Goal: Information Seeking & Learning: Find specific fact

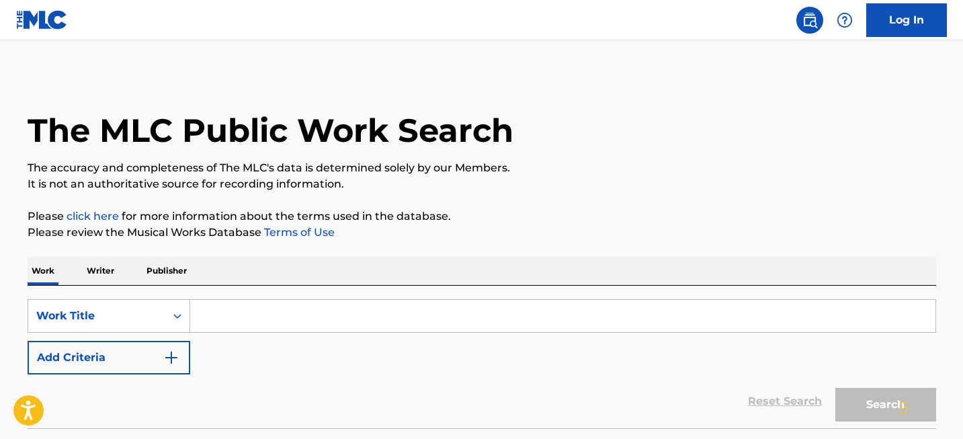
click at [315, 314] on input "Search Form" at bounding box center [562, 316] width 745 height 32
paste input "[PERSON_NAME][GEOGRAPHIC_DATA]"
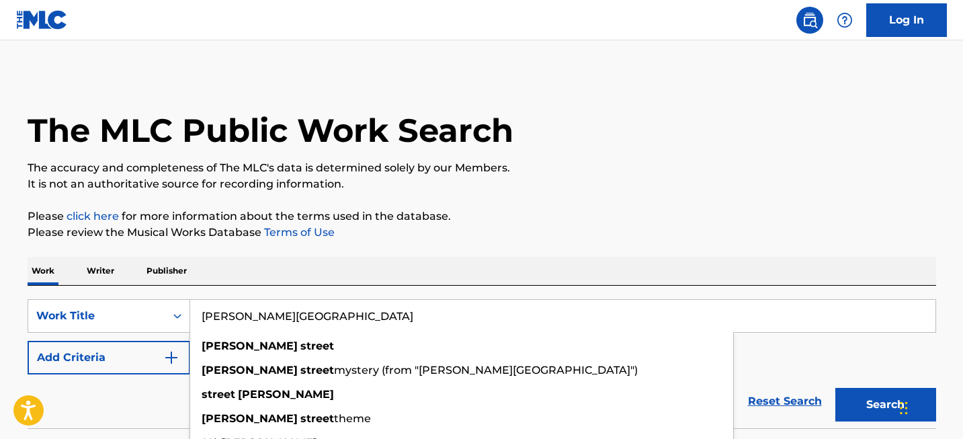
type input "[PERSON_NAME][GEOGRAPHIC_DATA]"
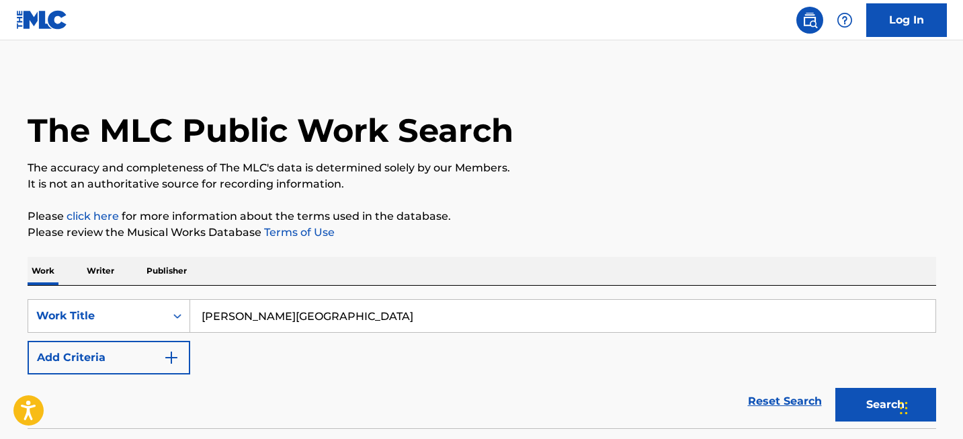
click at [852, 400] on button "Search" at bounding box center [885, 405] width 101 height 34
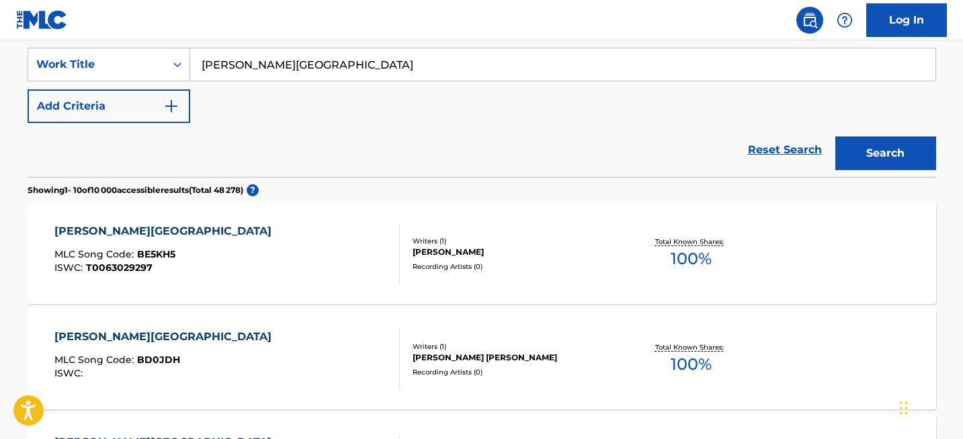
scroll to position [588, 0]
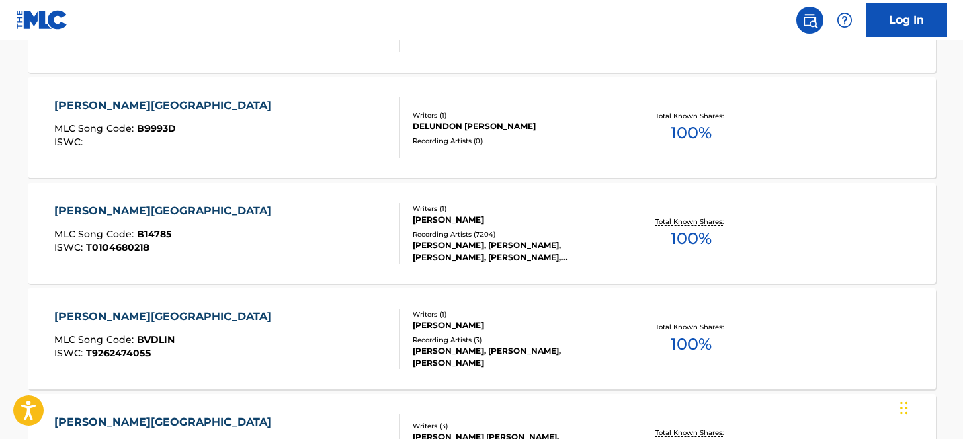
click at [132, 214] on div "[PERSON_NAME][GEOGRAPHIC_DATA]" at bounding box center [166, 211] width 224 height 16
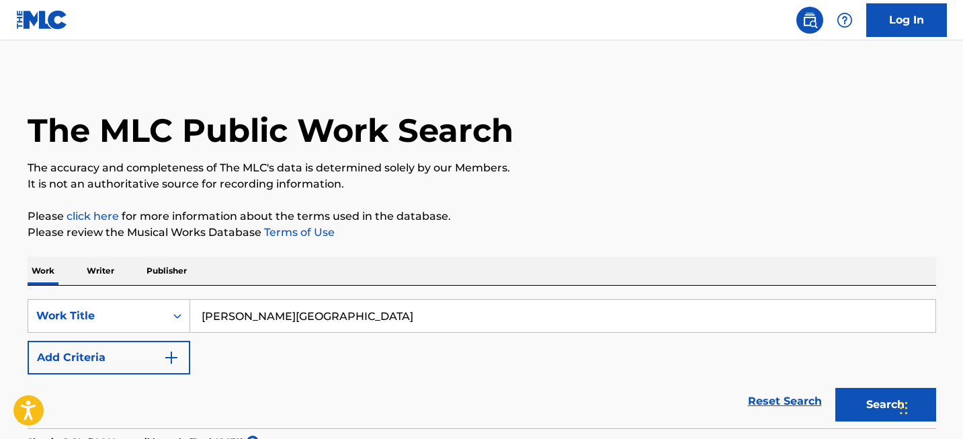
click at [341, 312] on input "[PERSON_NAME][GEOGRAPHIC_DATA]" at bounding box center [562, 316] width 745 height 32
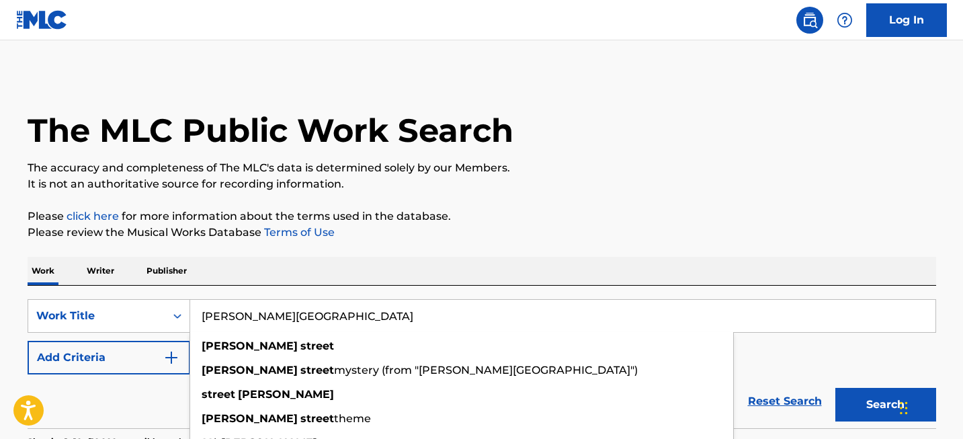
paste input "Englishman in [US_STATE]"
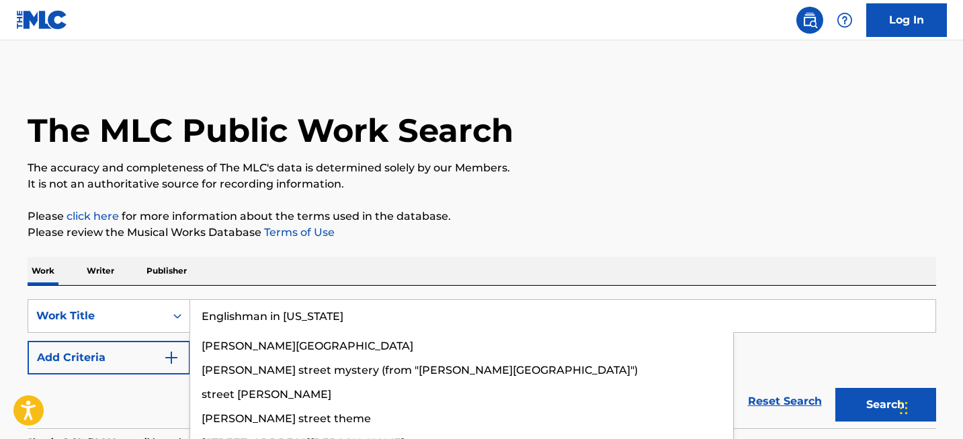
type input "Englishman in [US_STATE]"
click at [835, 388] on button "Search" at bounding box center [885, 405] width 101 height 34
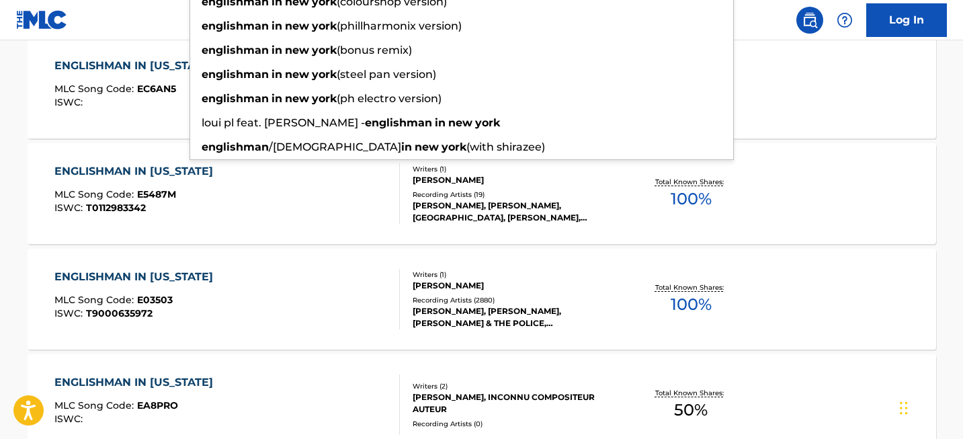
scroll to position [485, 0]
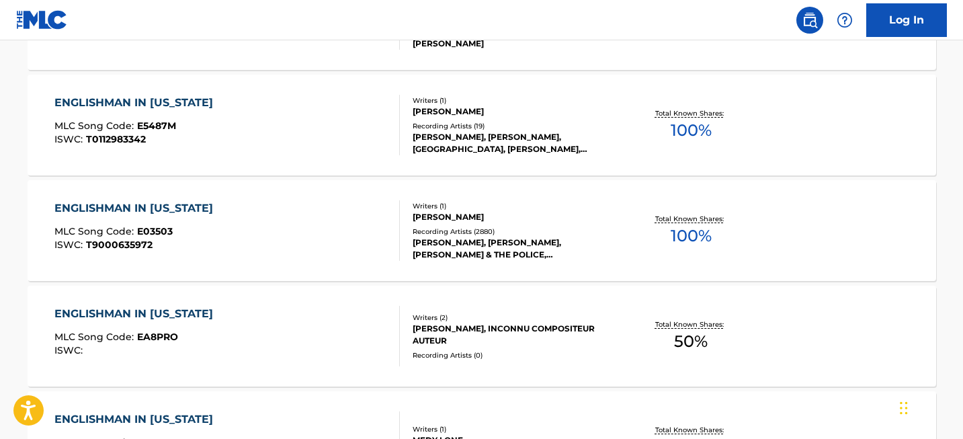
click at [14, 180] on div "The MLC Public Work Search The accuracy and completeness of The MLC's data is d…" at bounding box center [481, 338] width 940 height 1499
click at [146, 205] on div "ENGLISHMAN IN [US_STATE]" at bounding box center [136, 208] width 165 height 16
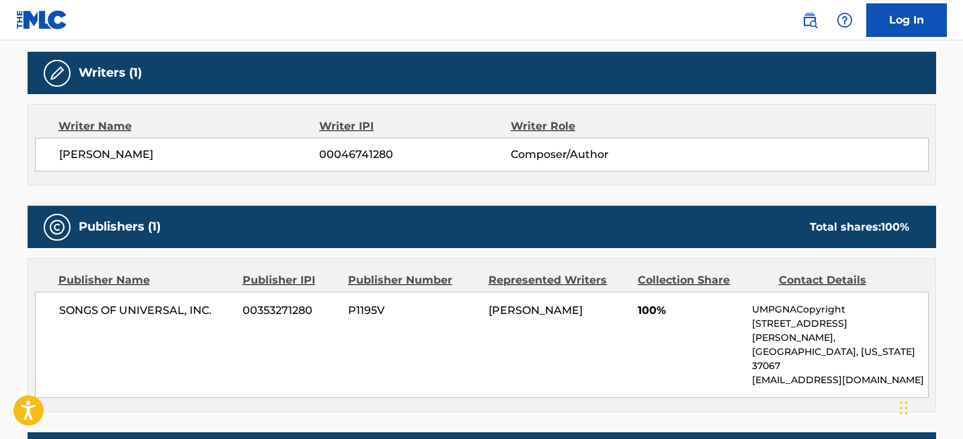
scroll to position [455, 0]
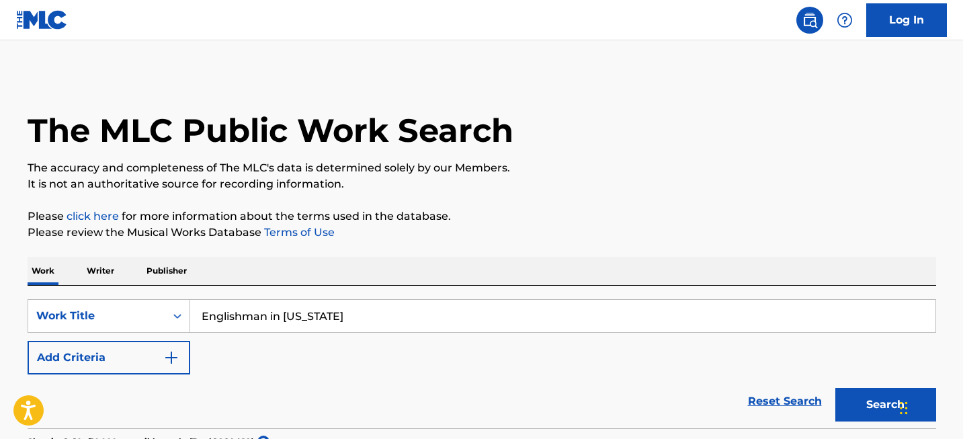
click at [363, 314] on input "Englishman in [US_STATE]" at bounding box center [562, 316] width 745 height 32
paste input "[PERSON_NAME]"
type input "[PERSON_NAME]"
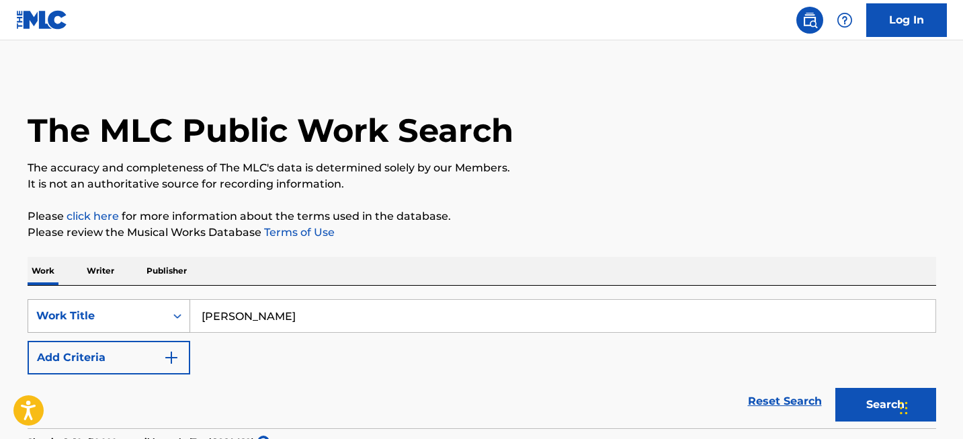
click at [140, 324] on div "Work Title" at bounding box center [109, 316] width 163 height 34
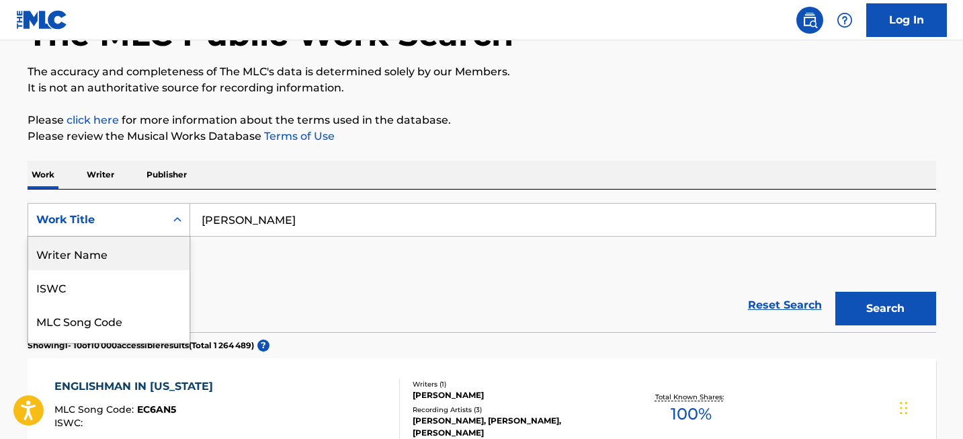
click at [132, 246] on div "Writer Name" at bounding box center [108, 253] width 161 height 34
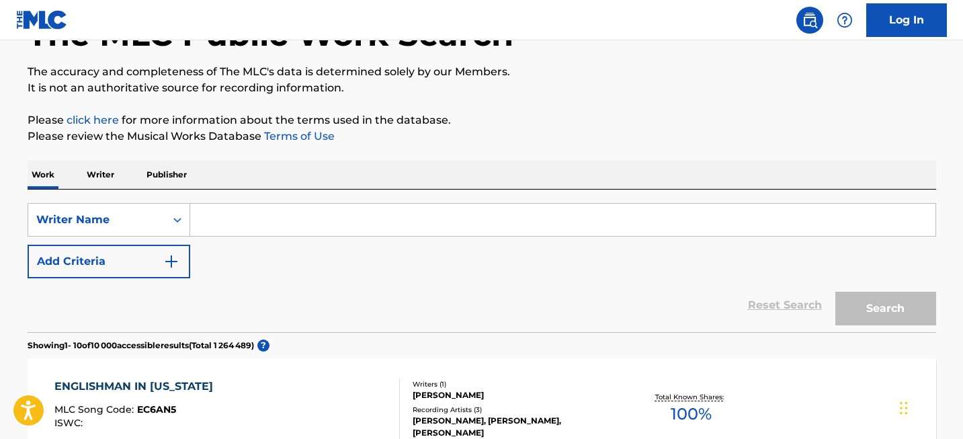
click at [238, 221] on input "Search Form" at bounding box center [562, 220] width 745 height 32
paste input "[PERSON_NAME]"
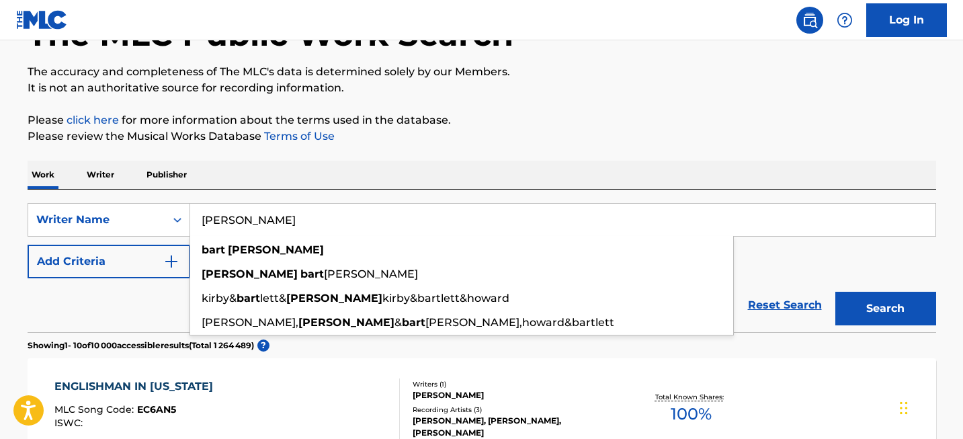
type input "[PERSON_NAME]"
click at [885, 318] on button "Search" at bounding box center [885, 309] width 101 height 34
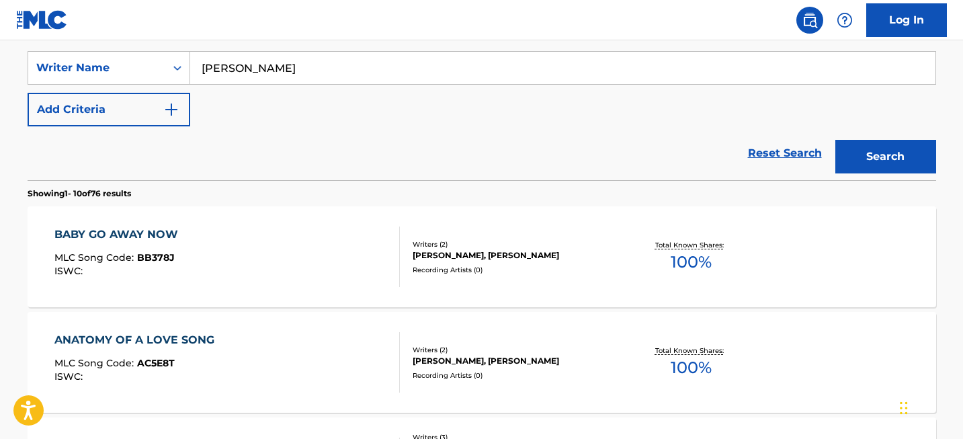
scroll to position [1206, 0]
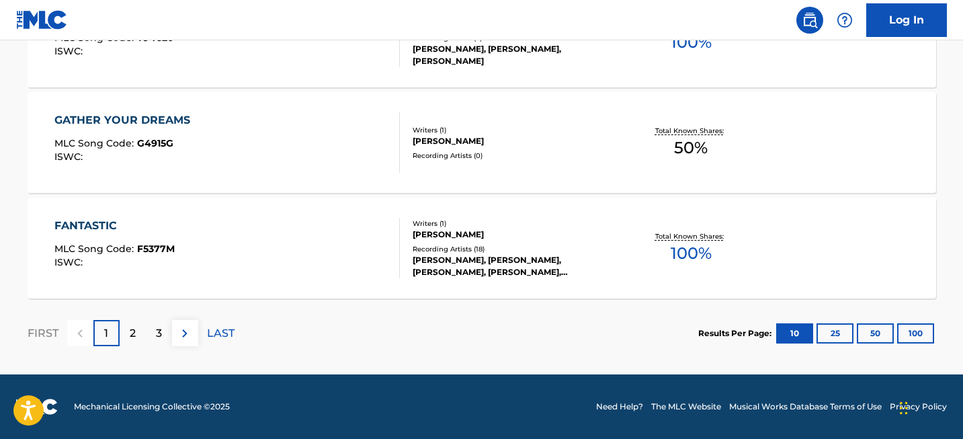
click at [921, 334] on button "100" at bounding box center [915, 333] width 37 height 20
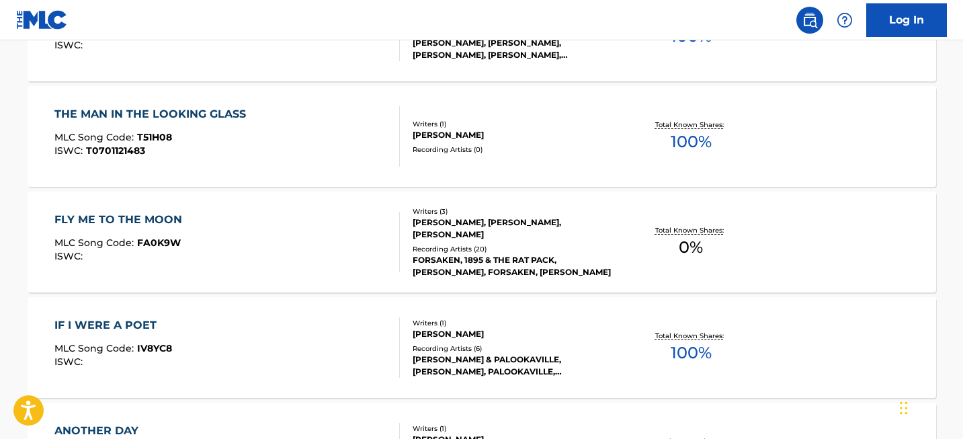
scroll to position [1317, 0]
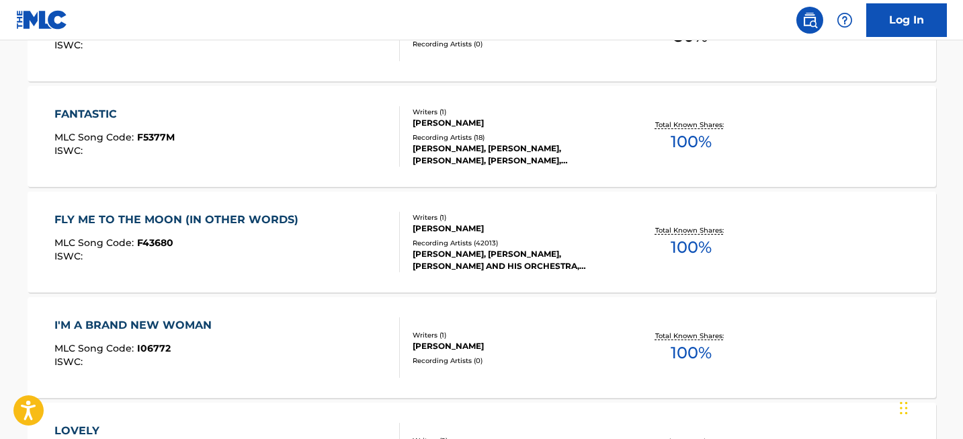
click at [245, 213] on div "FLY ME TO THE MOON (IN OTHER WORDS)" at bounding box center [179, 220] width 251 height 16
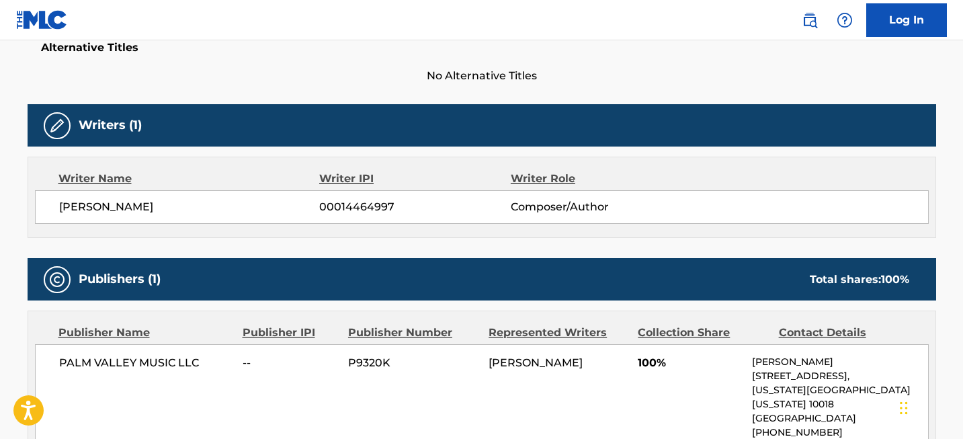
scroll to position [366, 0]
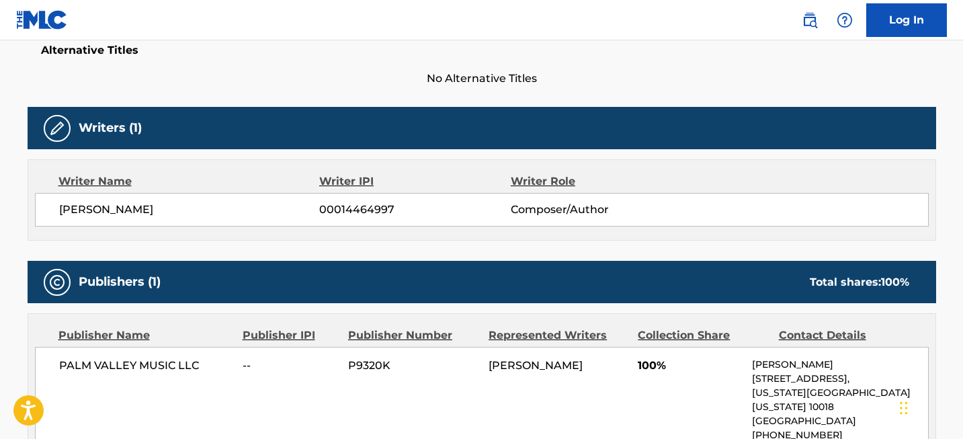
click at [128, 358] on span "PALM VALLEY MUSIC LLC" at bounding box center [146, 365] width 174 height 16
copy div "PALM VALLEY MUSIC LLC"
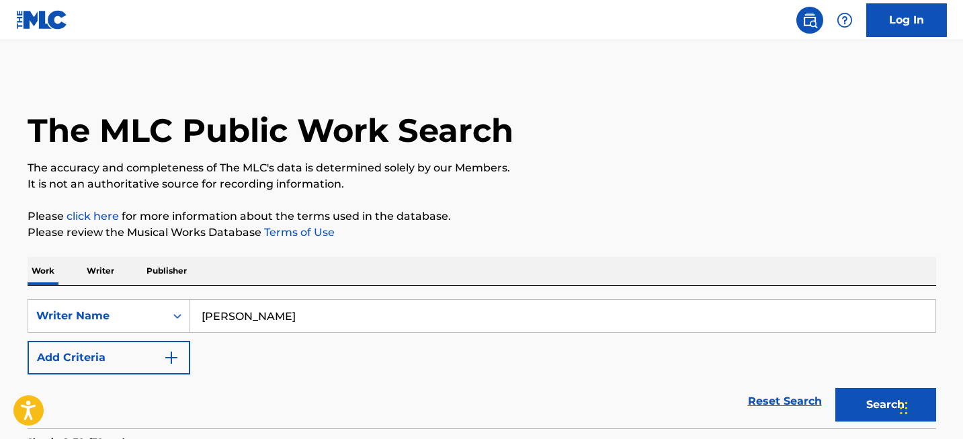
click at [259, 312] on input "[PERSON_NAME]" at bounding box center [562, 316] width 745 height 32
paste input "Autumn Leaves"
type input "Autumn Leaves"
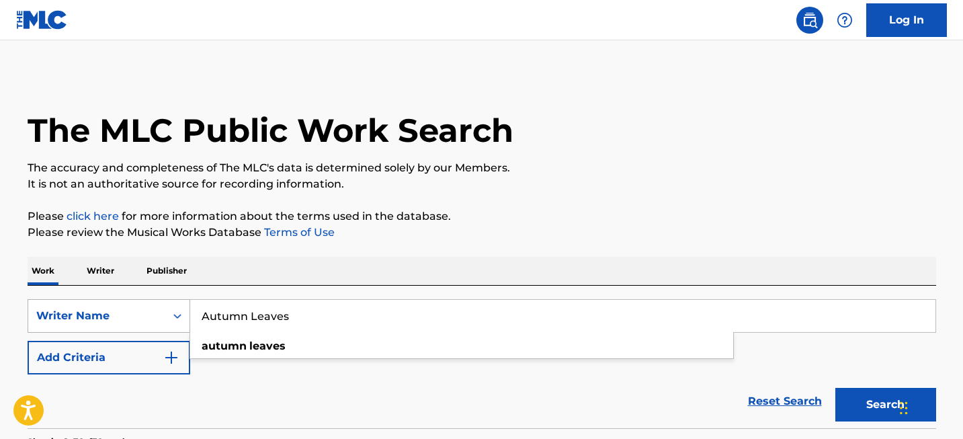
click at [155, 320] on div "Writer Name" at bounding box center [109, 316] width 163 height 34
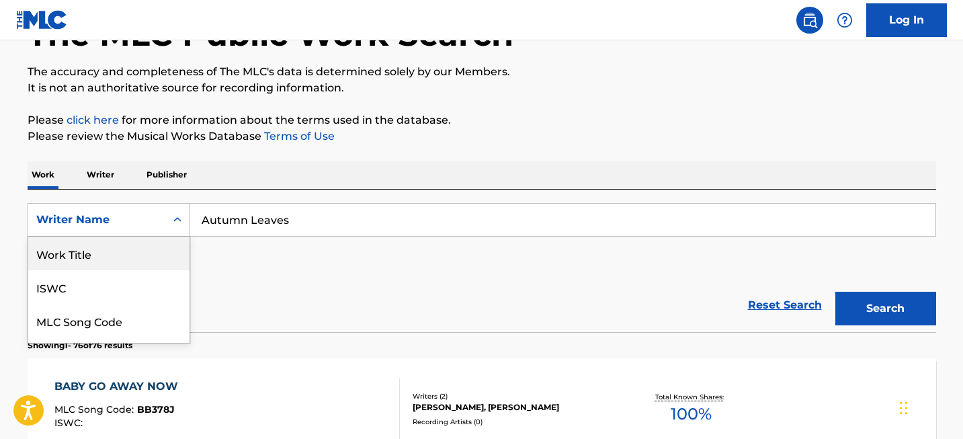
click at [142, 255] on div "Work Title" at bounding box center [108, 253] width 161 height 34
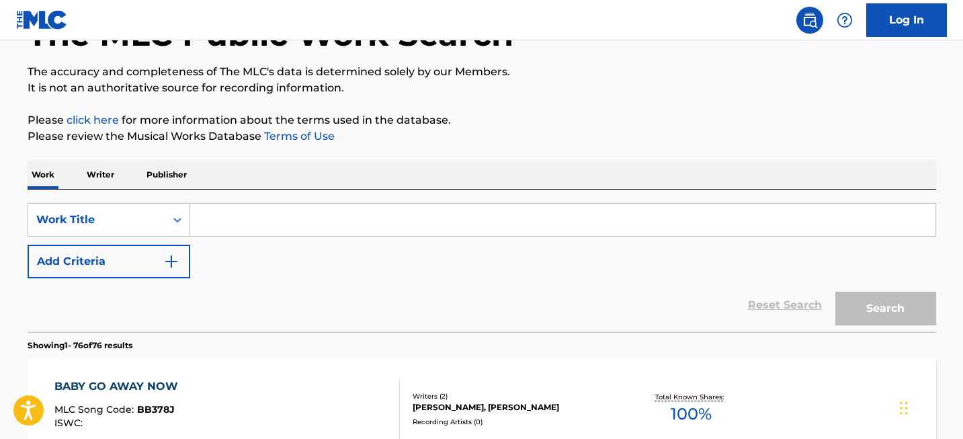
click at [474, 211] on input "Search Form" at bounding box center [562, 220] width 745 height 32
paste input "Autumn Leaves"
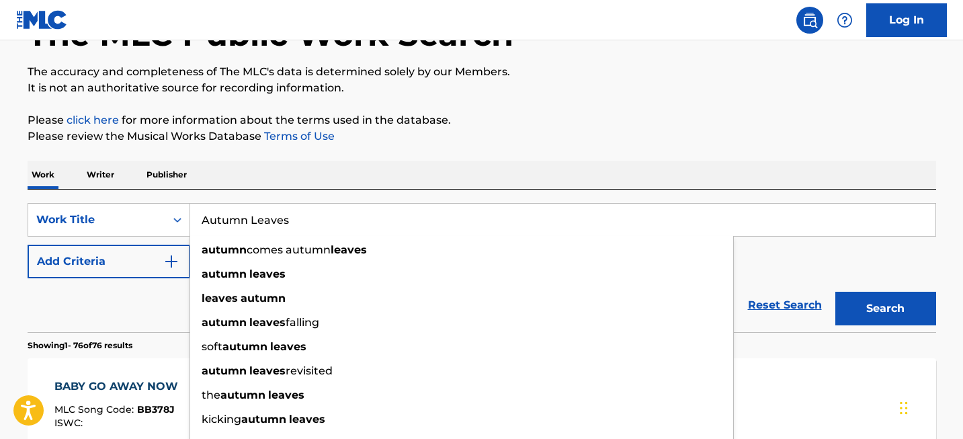
type input "Autumn Leaves"
click at [881, 321] on button "Search" at bounding box center [885, 309] width 101 height 34
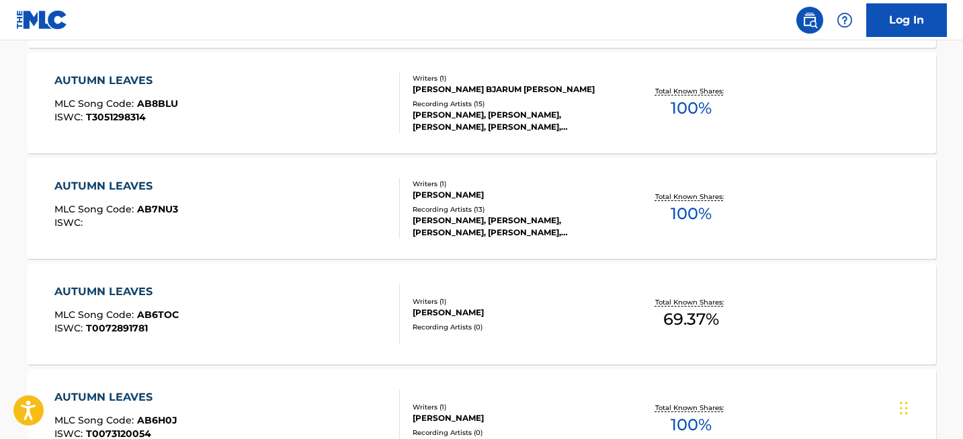
scroll to position [10698, 0]
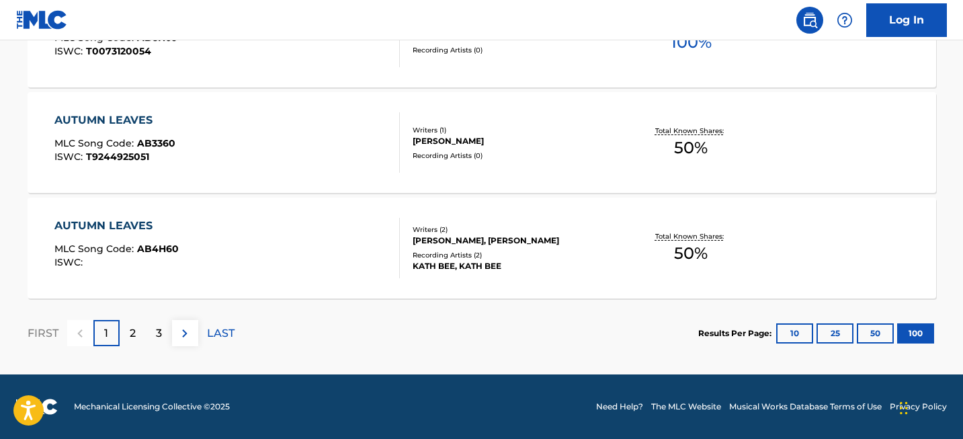
click at [138, 328] on div "2" at bounding box center [133, 333] width 26 height 26
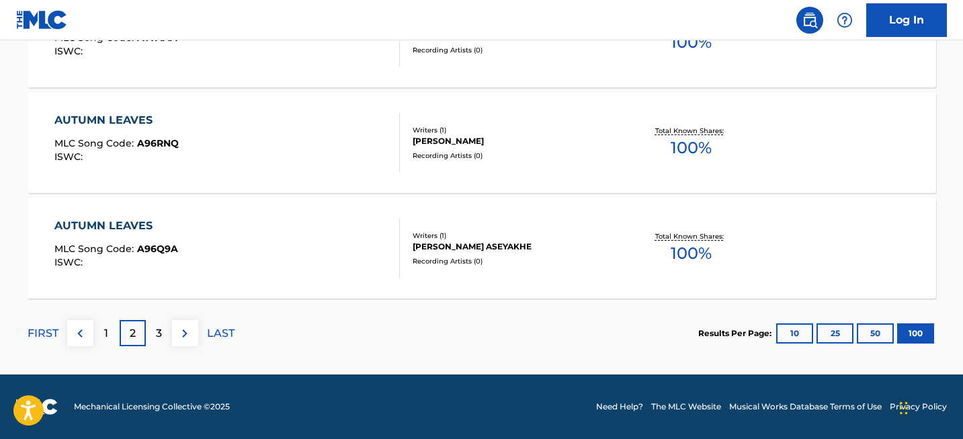
click at [159, 333] on p "3" at bounding box center [159, 333] width 6 height 16
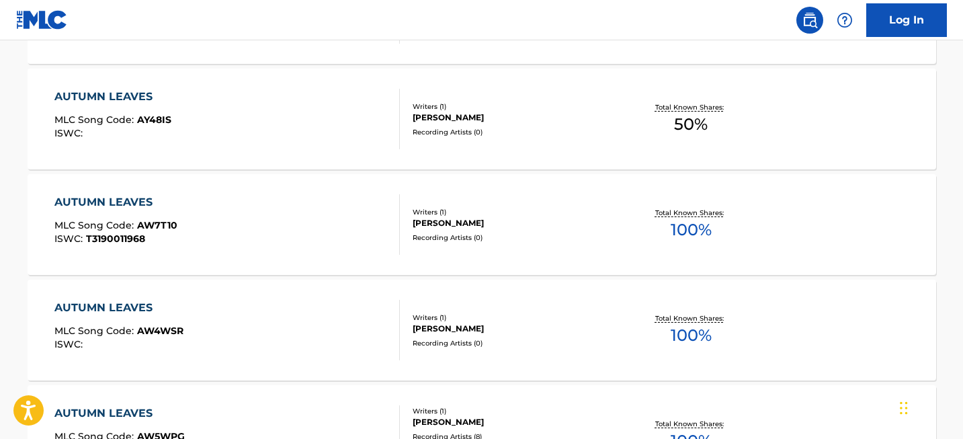
scroll to position [0, 0]
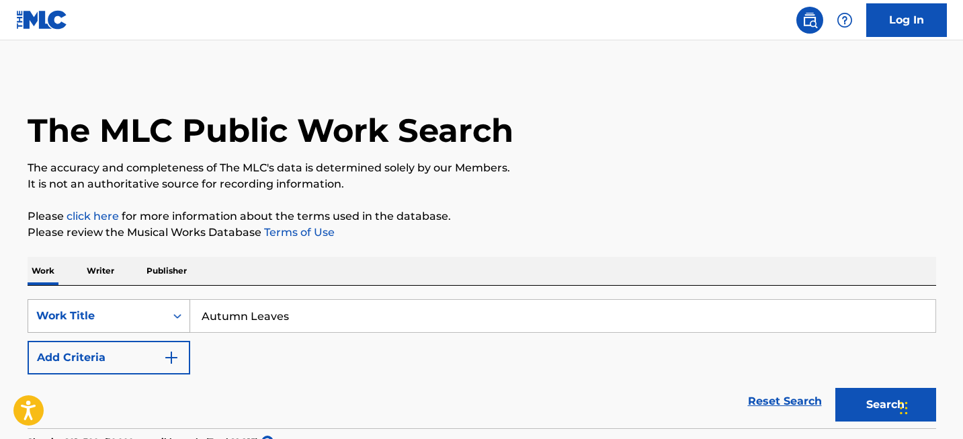
click at [110, 325] on div "Work Title" at bounding box center [109, 316] width 163 height 34
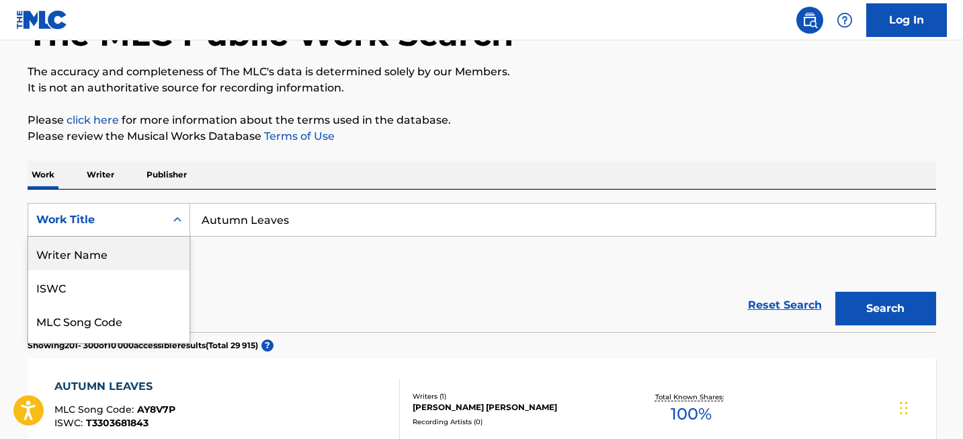
click at [116, 255] on div "Writer Name" at bounding box center [108, 253] width 161 height 34
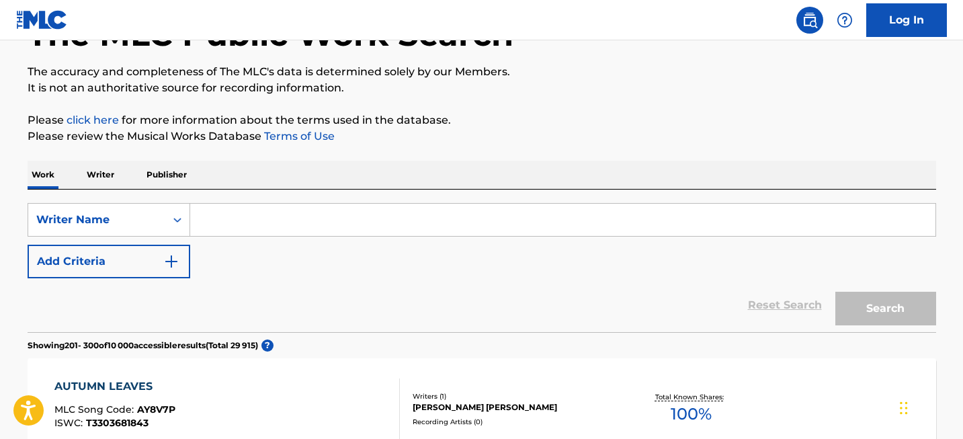
click at [283, 216] on input "Search Form" at bounding box center [562, 220] width 745 height 32
paste input "[PERSON_NAME]"
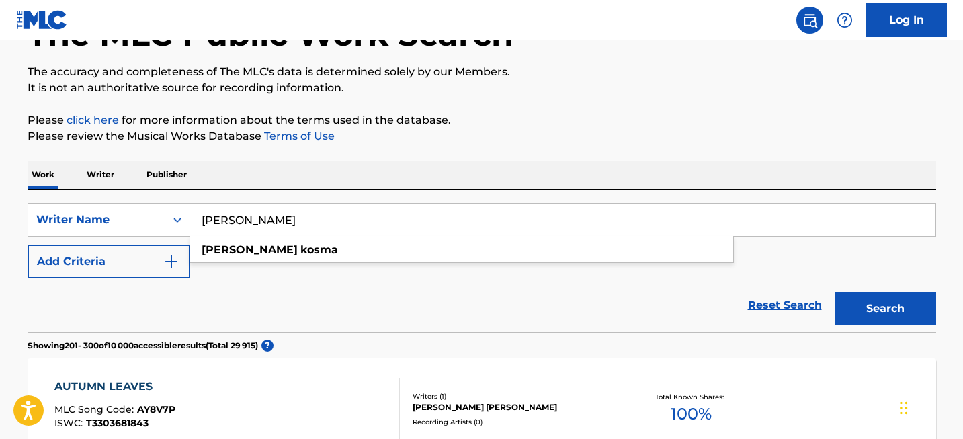
type input "[PERSON_NAME]"
click at [871, 288] on div "Search" at bounding box center [881, 305] width 107 height 54
click at [870, 301] on button "Search" at bounding box center [885, 309] width 101 height 34
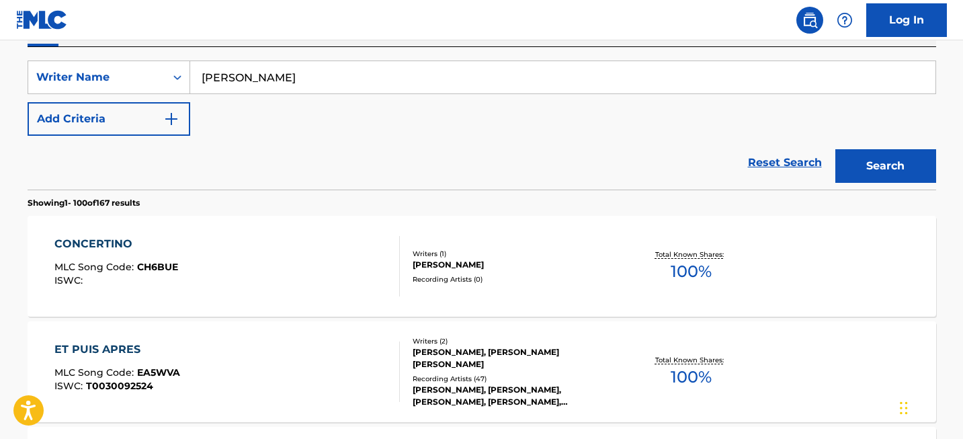
scroll to position [2477, 0]
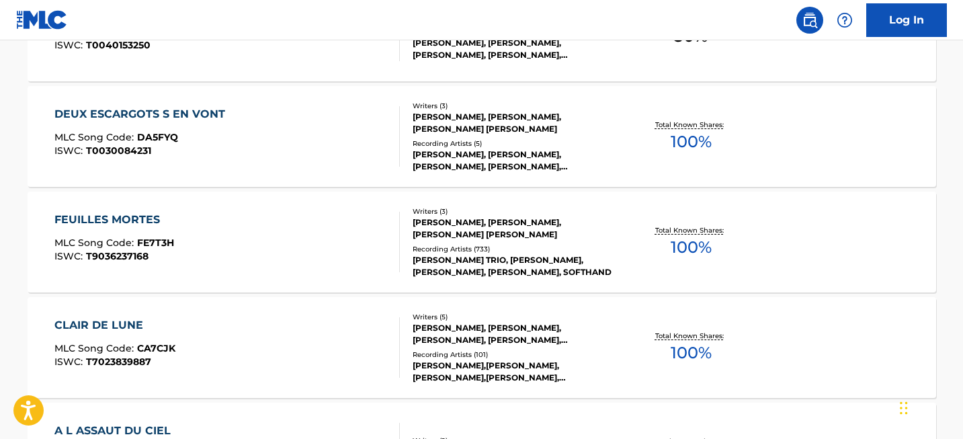
click at [103, 216] on div "FEUILLES MORTES" at bounding box center [114, 220] width 120 height 16
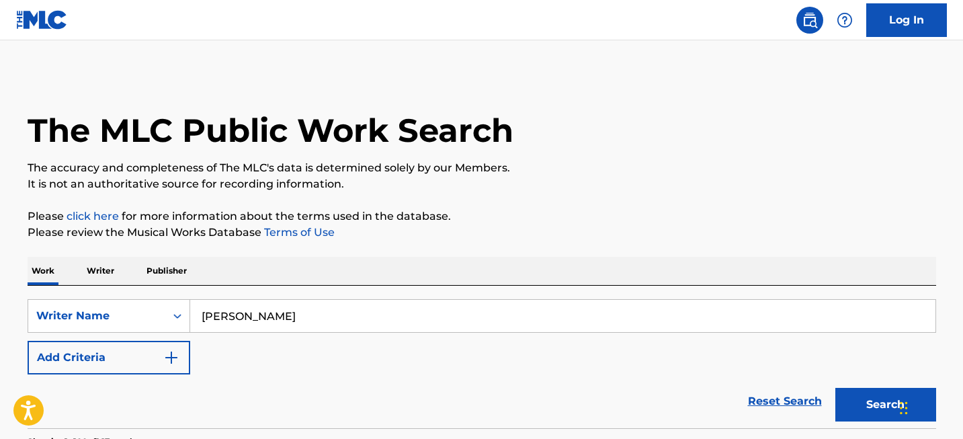
click at [331, 328] on input "[PERSON_NAME]" at bounding box center [562, 316] width 745 height 32
paste input "Solas"
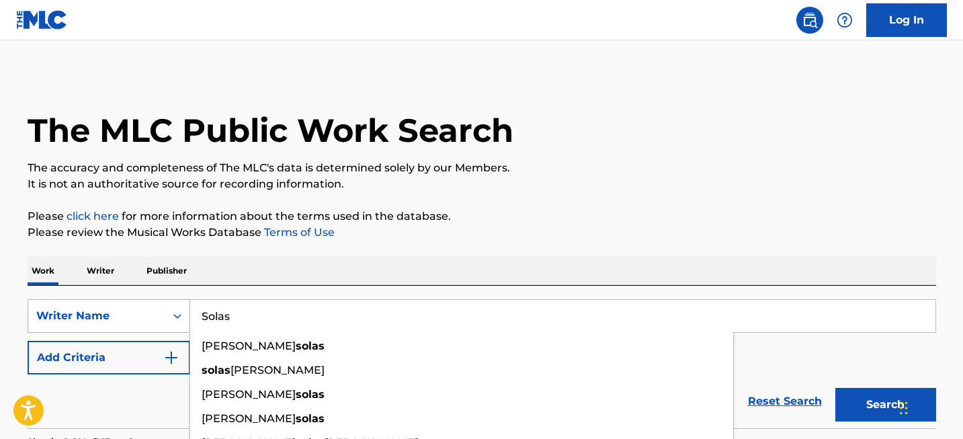
type input "Solas"
click at [167, 319] on div "Writer Name" at bounding box center [109, 316] width 163 height 34
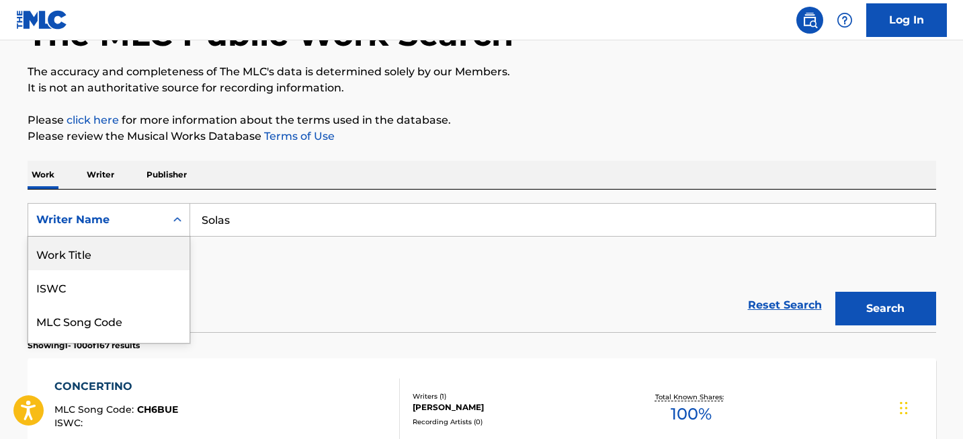
click at [140, 249] on div "Work Title" at bounding box center [108, 253] width 161 height 34
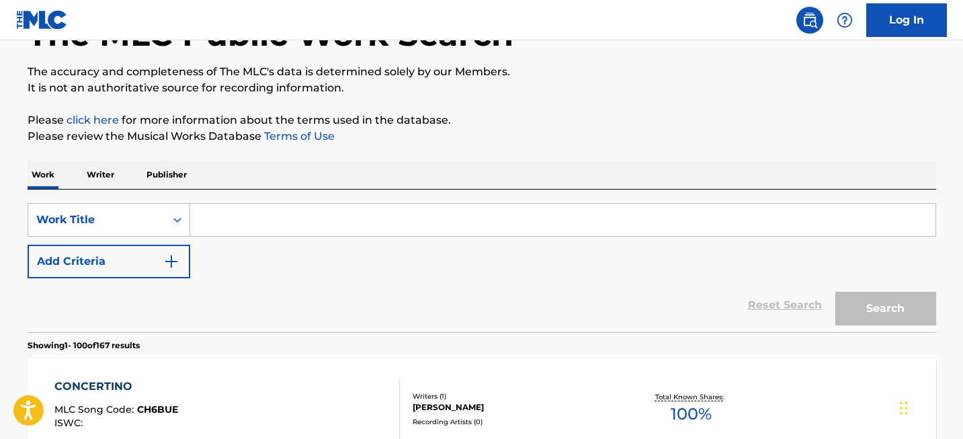
click at [223, 233] on input "Search Form" at bounding box center [562, 220] width 745 height 32
paste input "Solas"
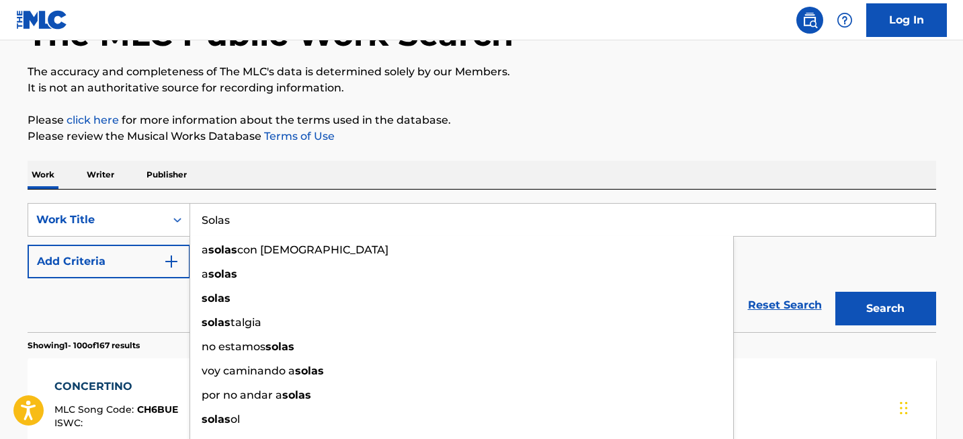
type input "Solas"
click at [908, 300] on button "Search" at bounding box center [885, 309] width 101 height 34
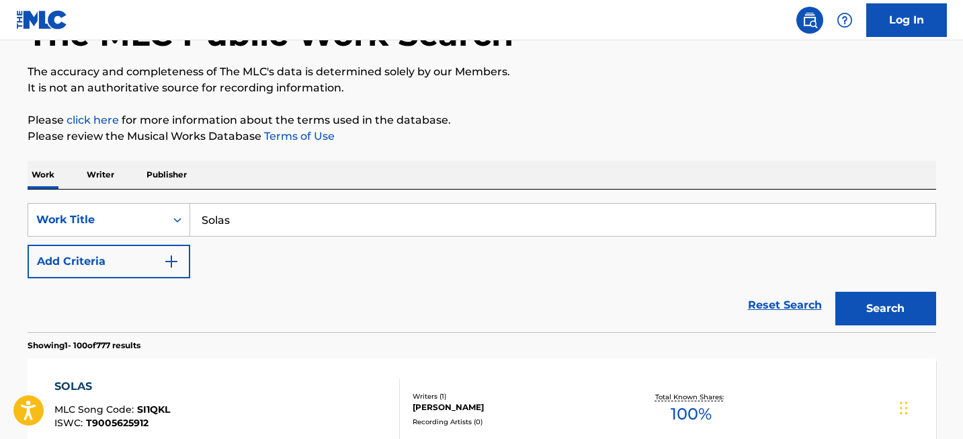
scroll to position [588, 0]
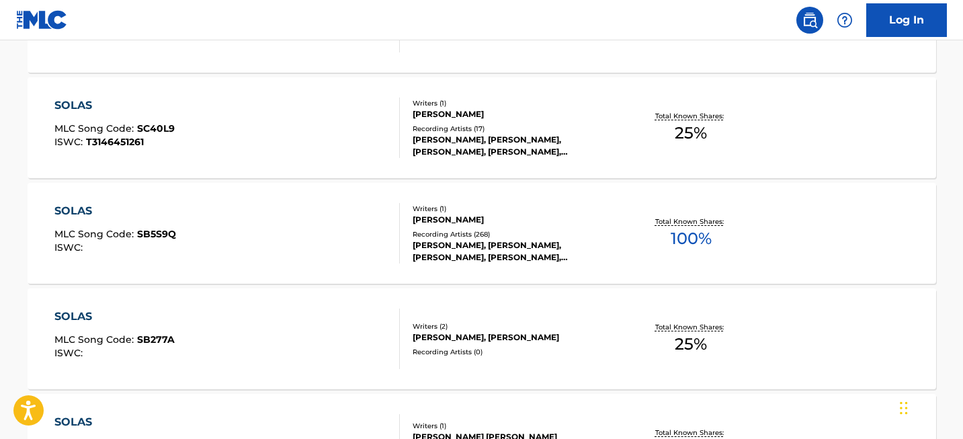
click at [104, 208] on div "SOLAS" at bounding box center [115, 211] width 122 height 16
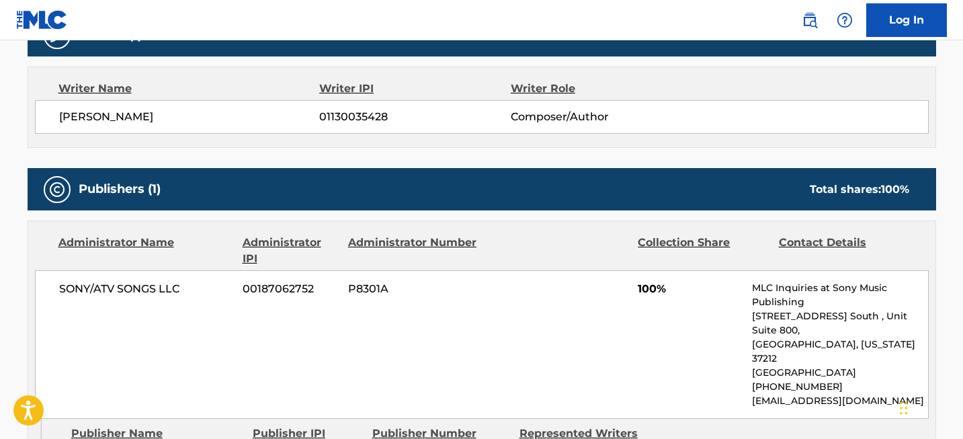
scroll to position [460, 0]
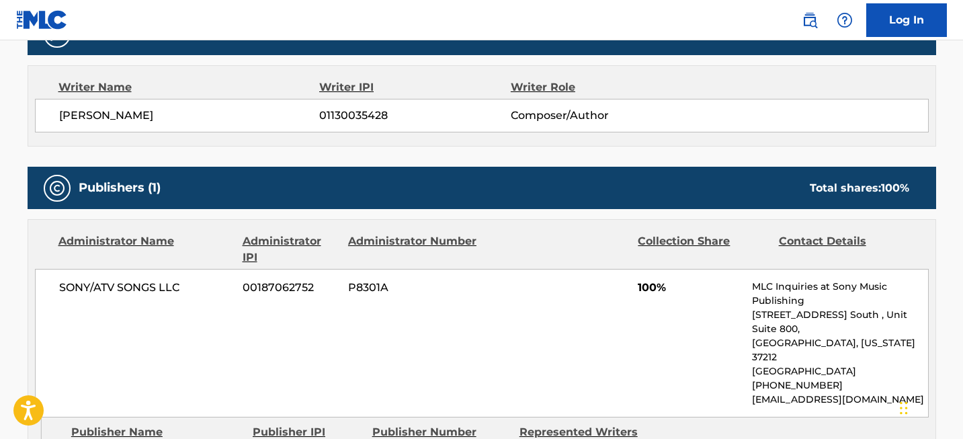
click at [145, 275] on div "SONY/ATV SONGS LLC 00187062752 P8301A 100% MLC Inquiries at Sony Music Publishi…" at bounding box center [481, 343] width 893 height 148
click at [145, 290] on span "SONY/ATV SONGS LLC" at bounding box center [146, 287] width 174 height 16
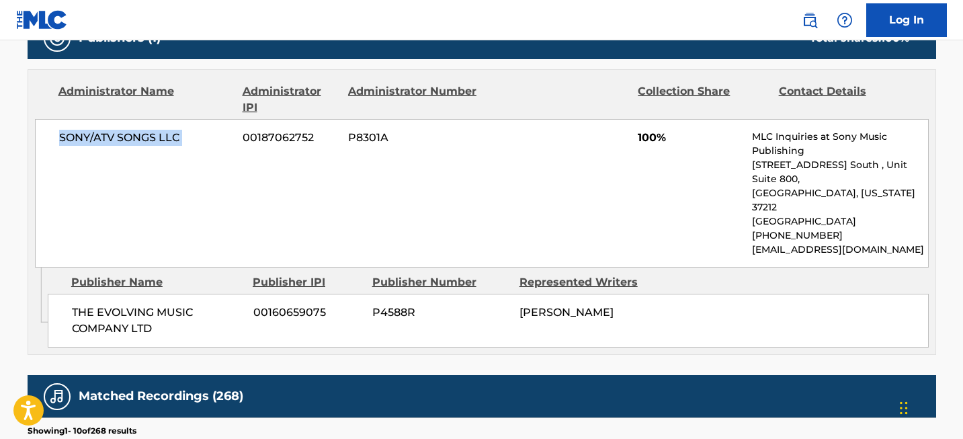
scroll to position [521, 0]
